Goal: Information Seeking & Learning: Find specific fact

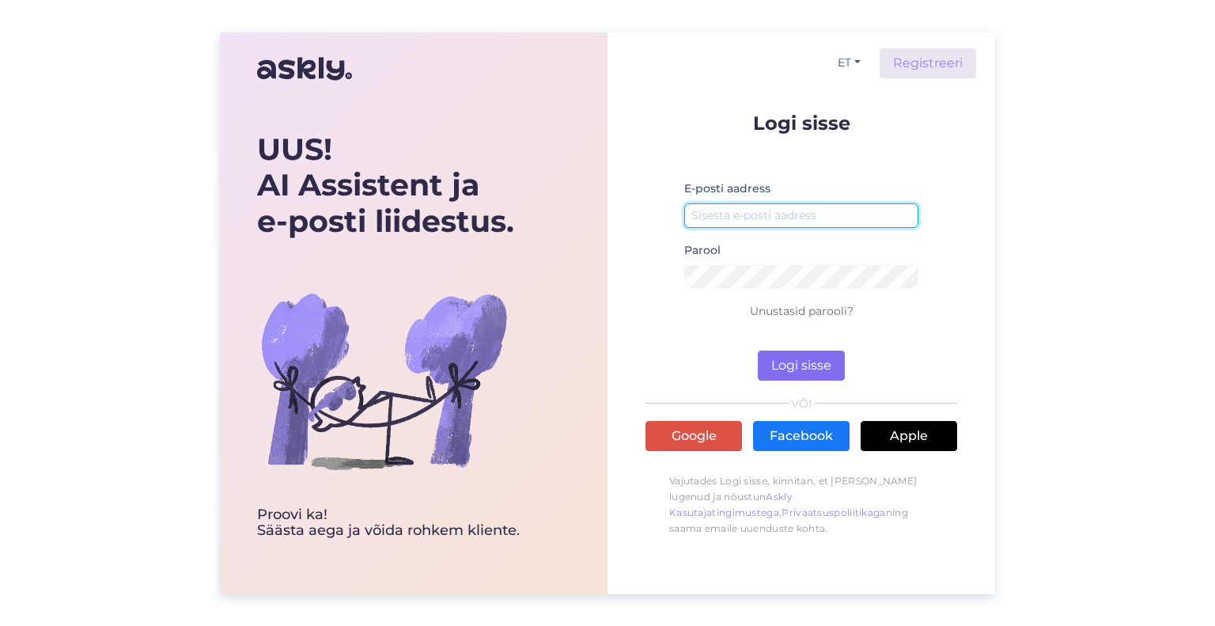
type input "[EMAIL_ADDRESS][DOMAIN_NAME]"
click at [816, 360] on button "Logi sisse" at bounding box center [801, 366] width 87 height 30
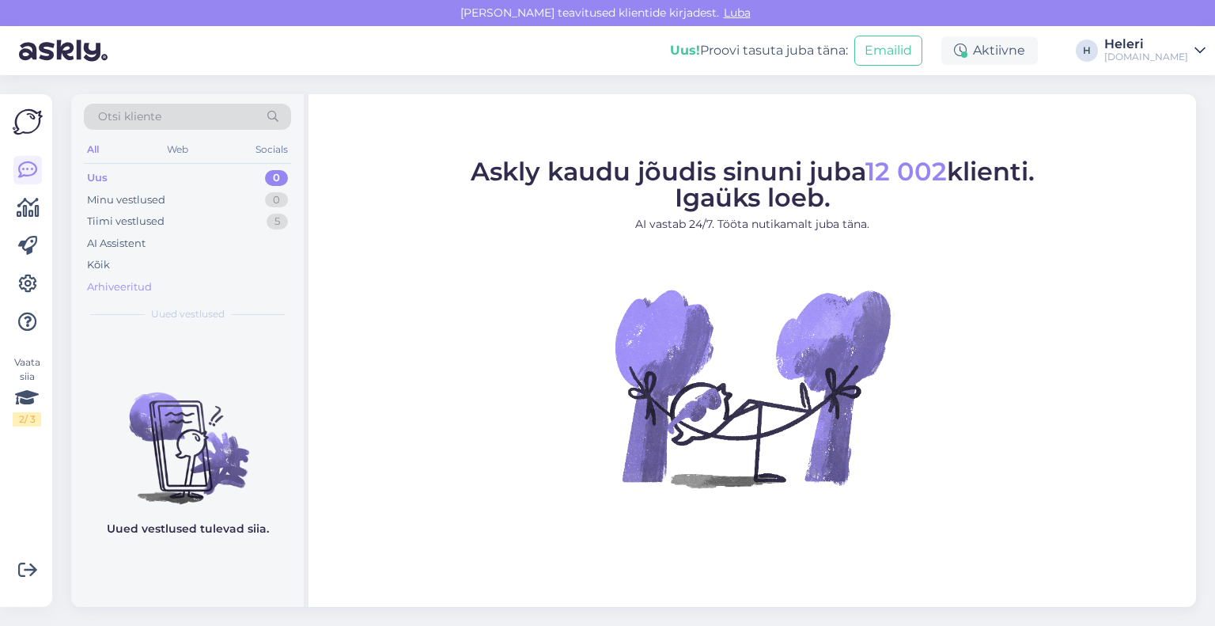
click at [136, 286] on div "Arhiveeritud" at bounding box center [119, 287] width 65 height 16
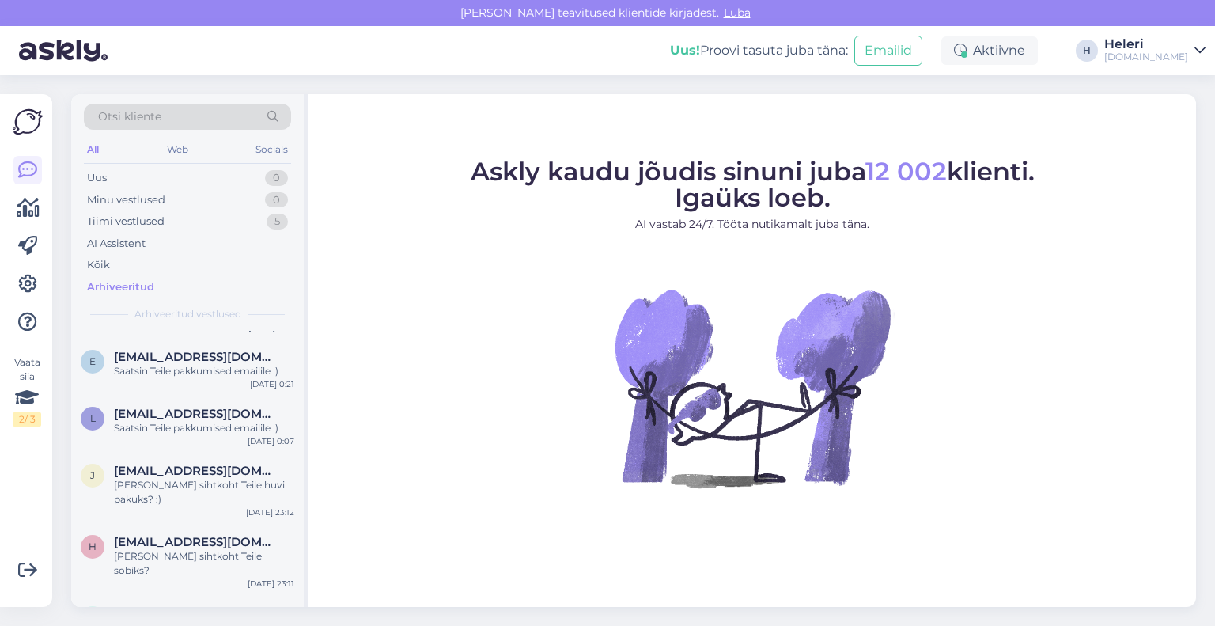
scroll to position [870, 0]
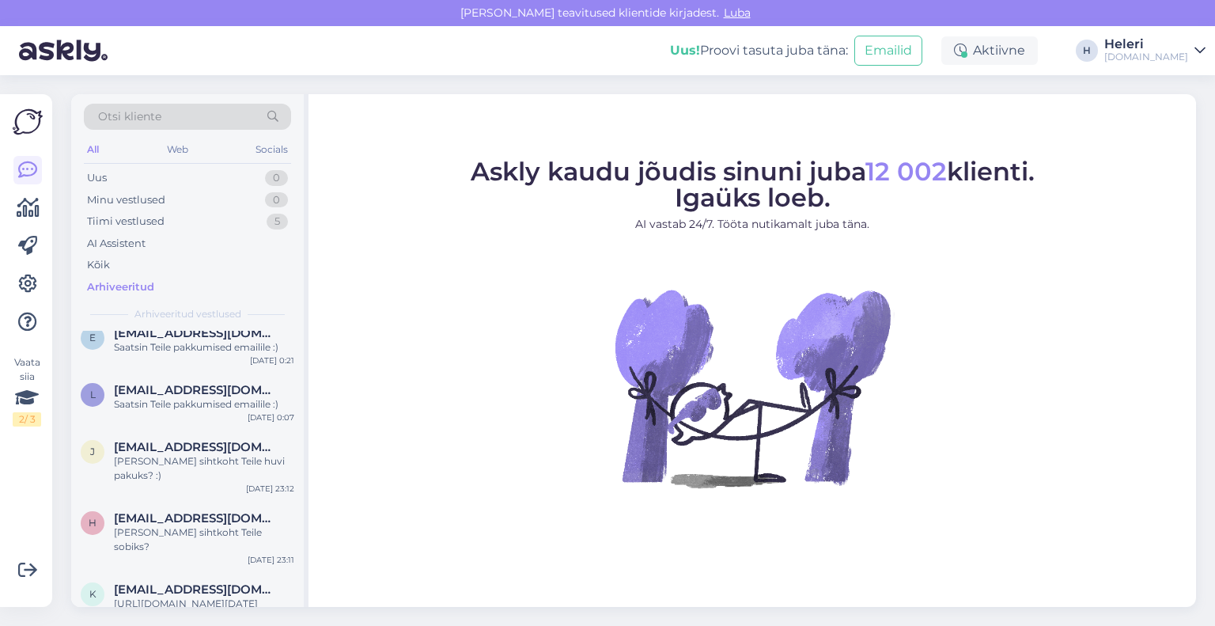
click at [143, 116] on span "Otsi kliente" at bounding box center [129, 116] width 63 height 17
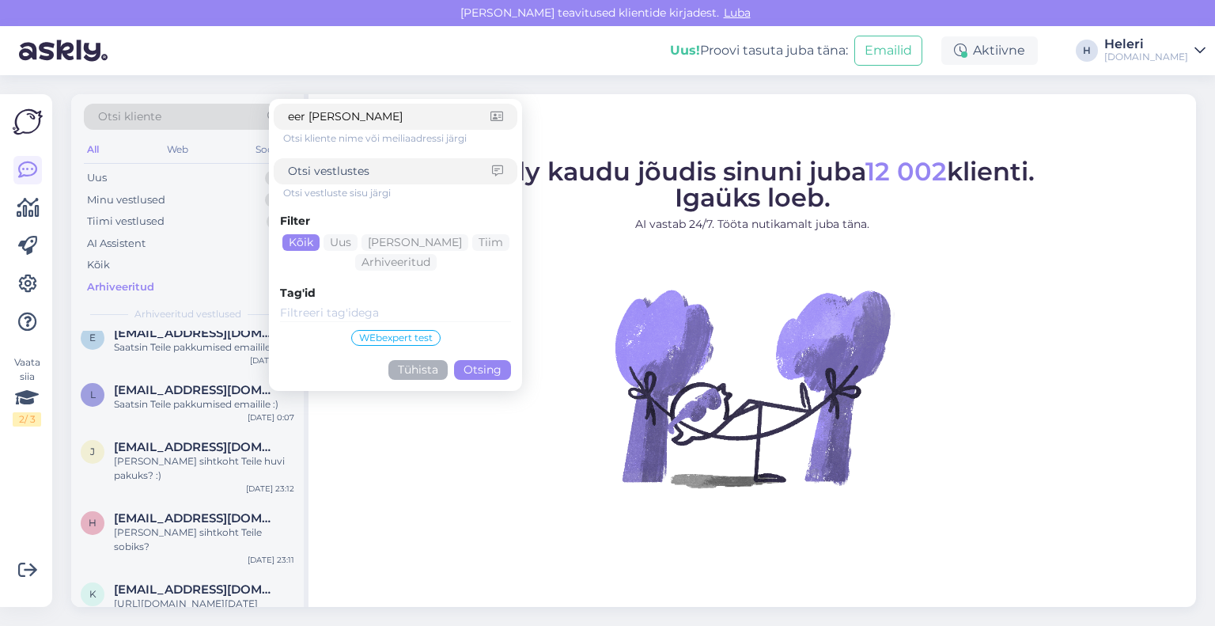
type input "eer [PERSON_NAME]"
click at [479, 373] on button "Otsing" at bounding box center [482, 370] width 57 height 20
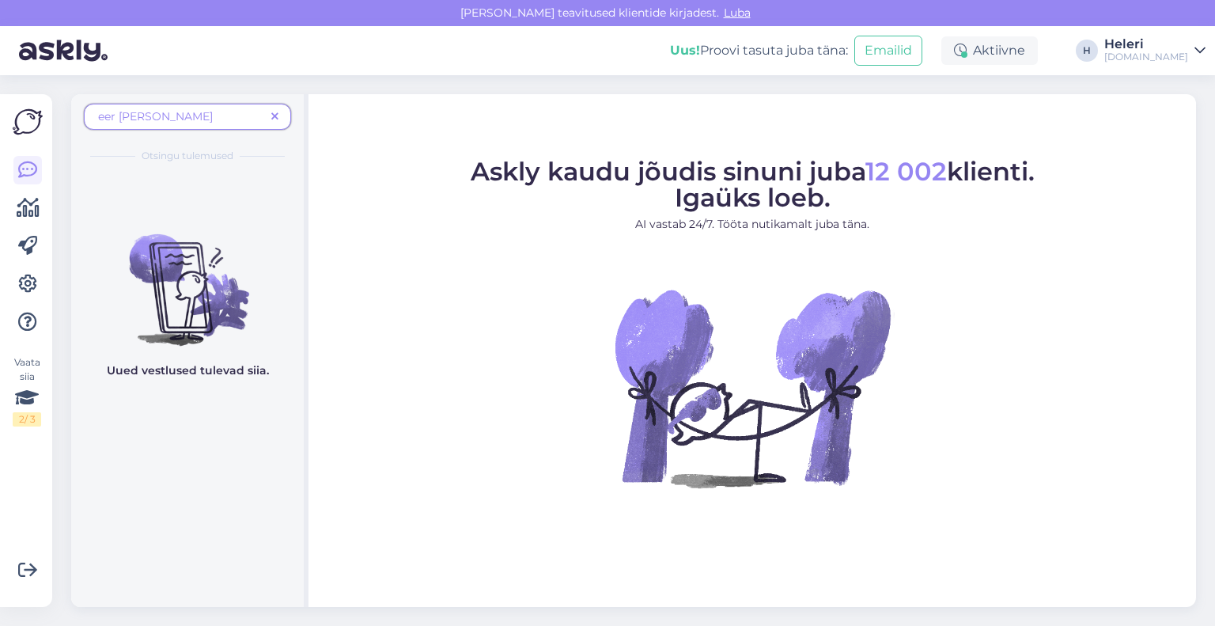
click at [177, 115] on span "eer [PERSON_NAME]" at bounding box center [181, 116] width 167 height 17
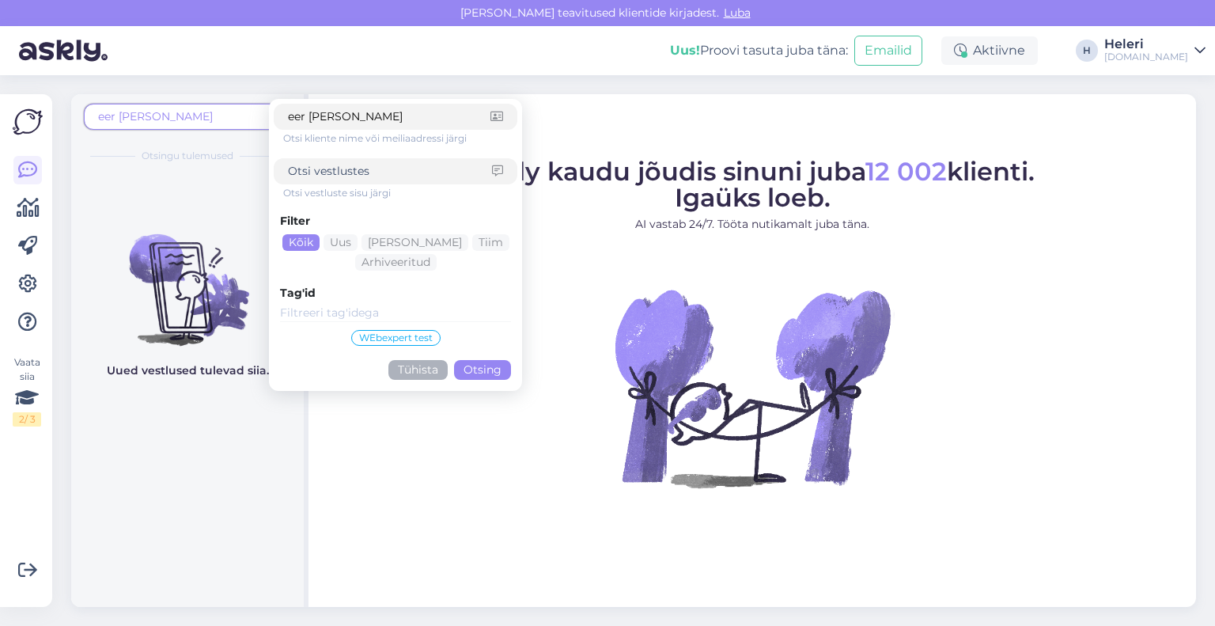
click at [347, 176] on input at bounding box center [390, 171] width 204 height 17
type input "[PERSON_NAME]"
click at [485, 369] on button "Otsing" at bounding box center [482, 370] width 57 height 20
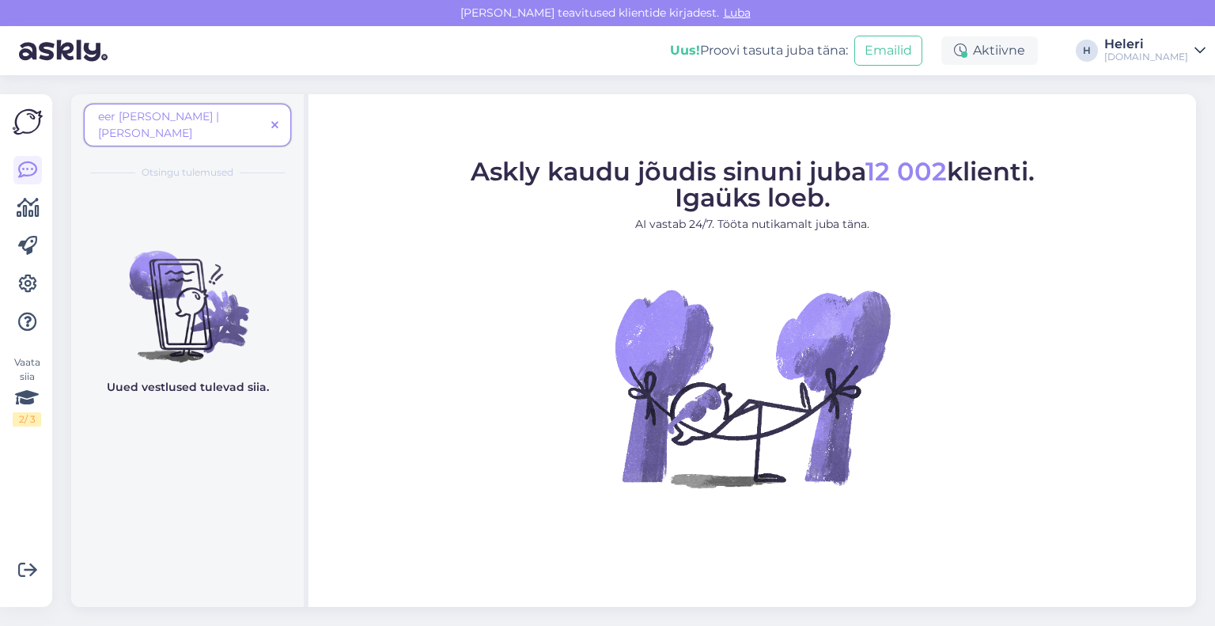
click at [151, 118] on span "eer luik | [PERSON_NAME]" at bounding box center [160, 124] width 124 height 31
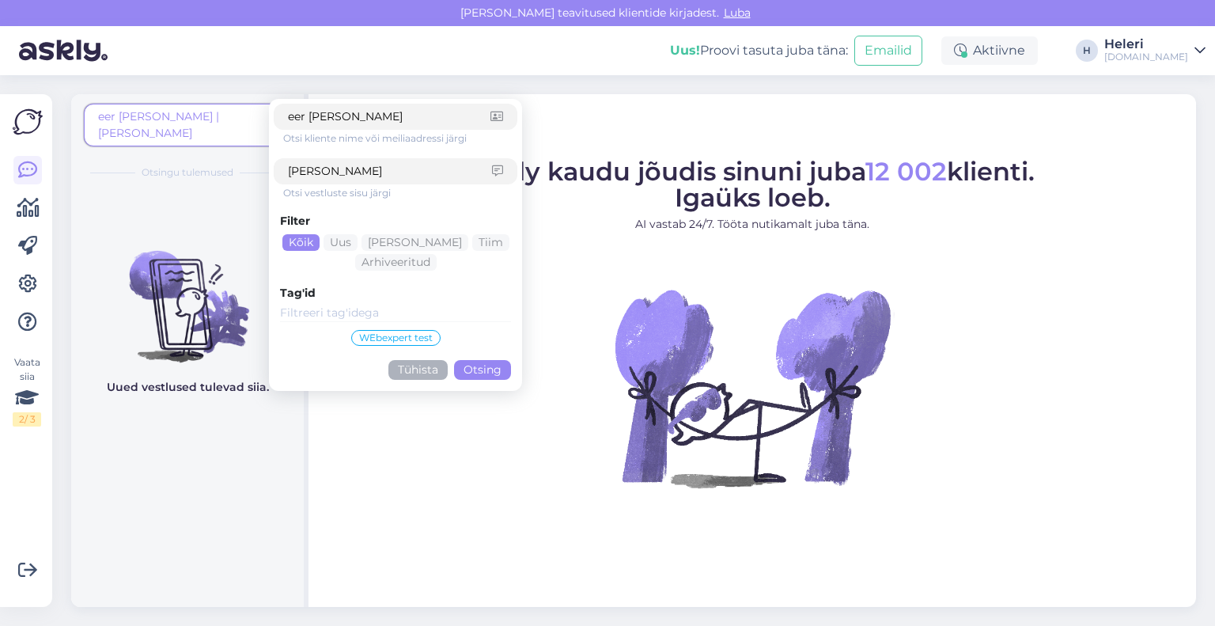
drag, startPoint x: 347, startPoint y: 116, endPoint x: 256, endPoint y: 108, distance: 90.6
click at [256, 108] on div "eer luik | eeri luik eer luik Otsi kliente nime või meiliaadressi järgi eeri lu…" at bounding box center [187, 130] width 207 height 52
click at [486, 360] on button "Otsing" at bounding box center [482, 370] width 57 height 20
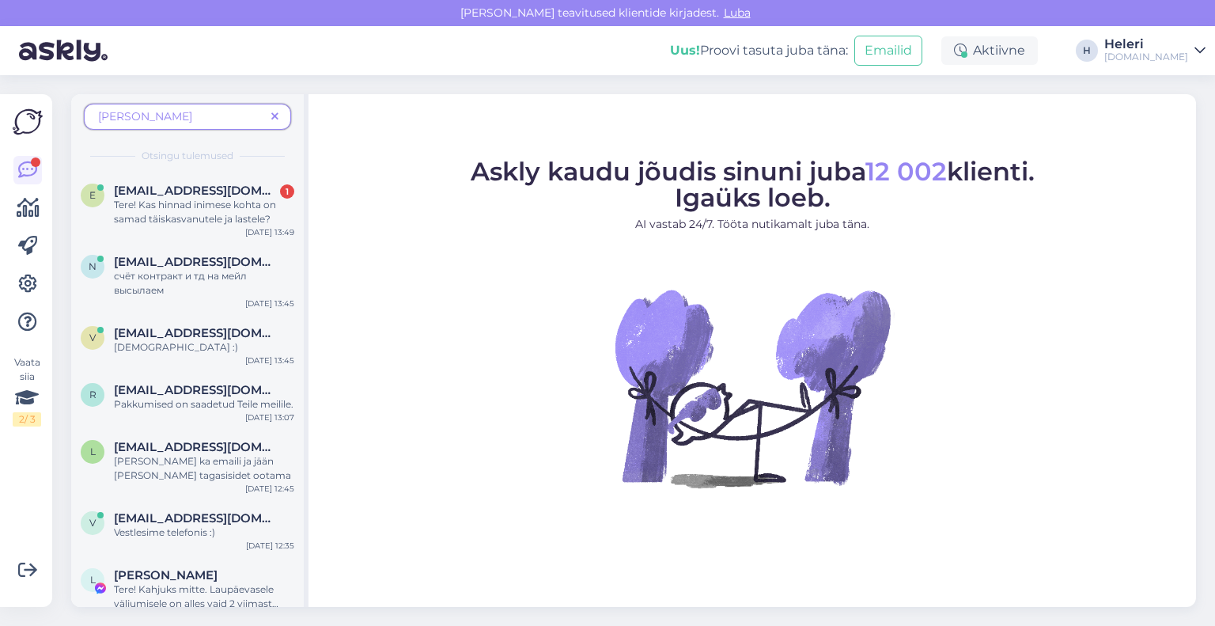
click at [276, 112] on icon at bounding box center [274, 117] width 7 height 11
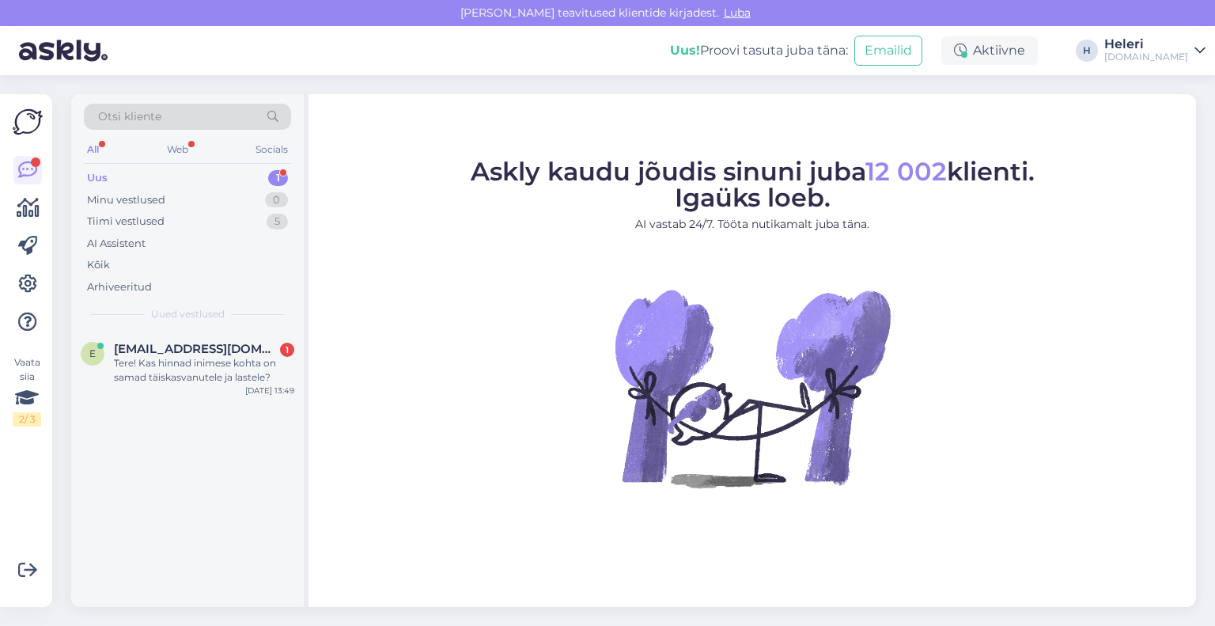
click at [139, 119] on span "Otsi kliente" at bounding box center [129, 116] width 63 height 17
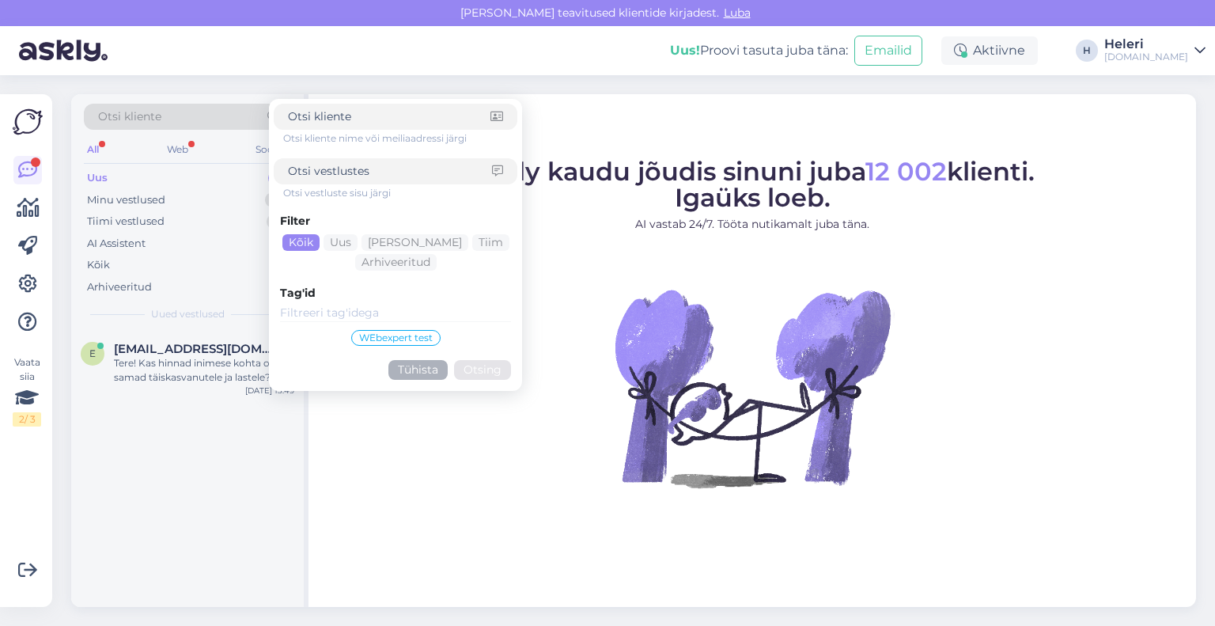
drag, startPoint x: 136, startPoint y: 112, endPoint x: 120, endPoint y: 111, distance: 15.8
click at [108, 111] on span "Otsi kliente" at bounding box center [129, 116] width 63 height 17
paste input "[EMAIL_ADDRESS][DOMAIN_NAME]"
type input "[EMAIL_ADDRESS][DOMAIN_NAME]"
click at [499, 360] on button "Otsing" at bounding box center [482, 370] width 57 height 20
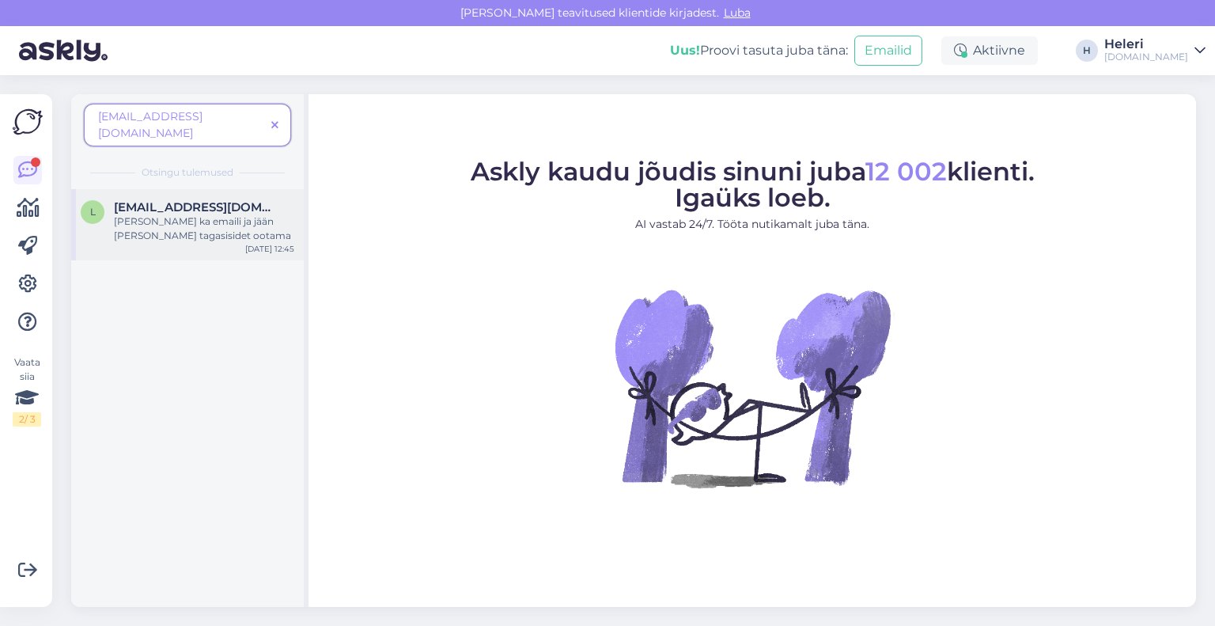
click at [166, 214] on div "[PERSON_NAME] ka emaili ja jään [PERSON_NAME] tagasisidet ootama" at bounding box center [204, 228] width 180 height 28
